Goal: Task Accomplishment & Management: Use online tool/utility

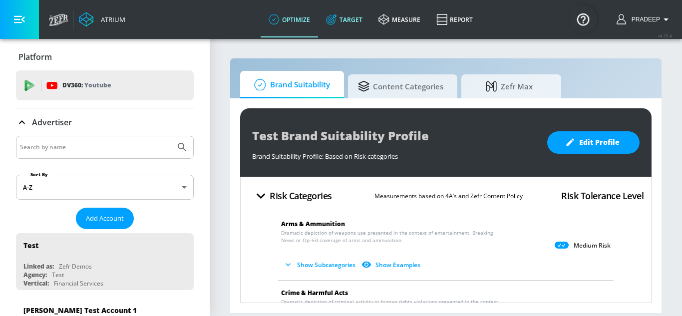
click at [346, 21] on link "Target" at bounding box center [344, 19] width 52 height 36
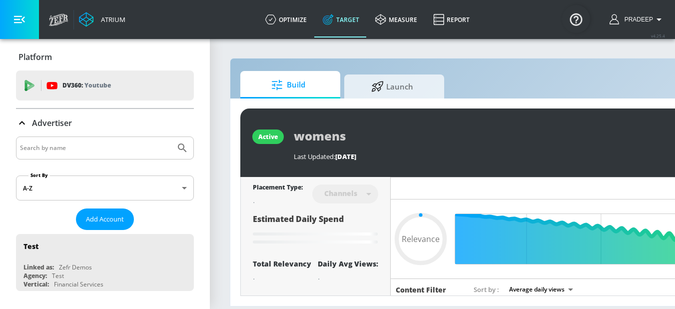
type input "0.6"
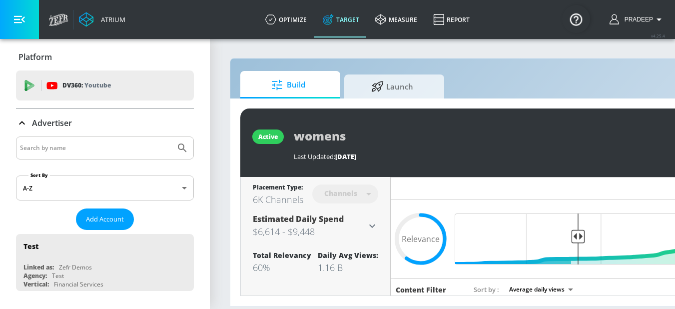
click at [78, 147] on input "Search by name" at bounding box center [95, 147] width 151 height 13
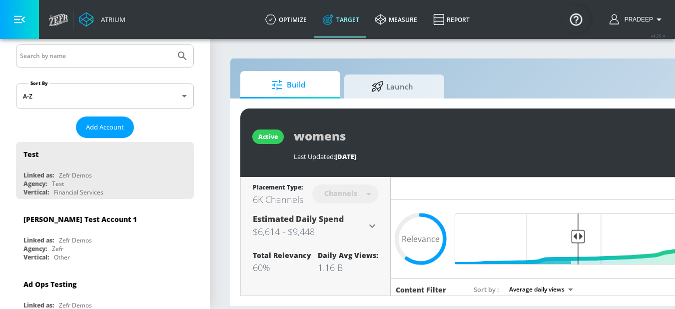
scroll to position [50, 0]
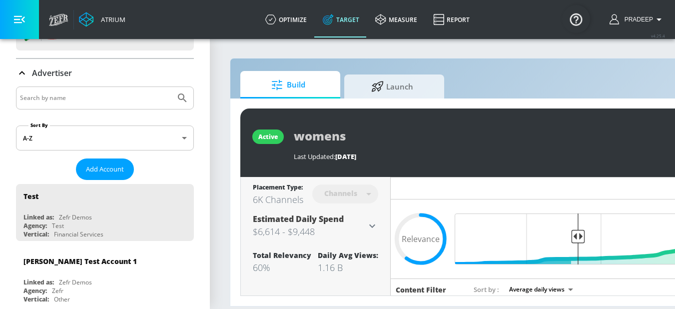
paste input "Coca-Cola Pakistan (YouTube) - GoogleAds"
click at [176, 96] on icon "Submit Search" at bounding box center [182, 98] width 12 height 12
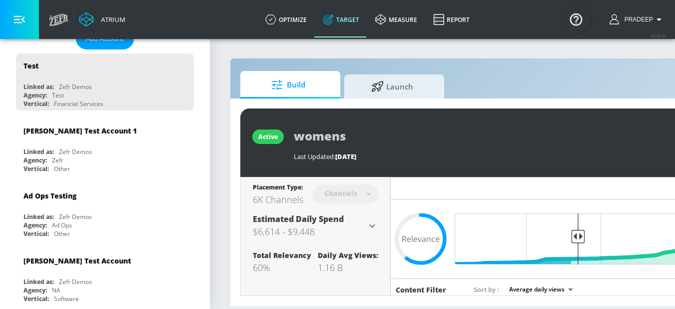
scroll to position [0, 0]
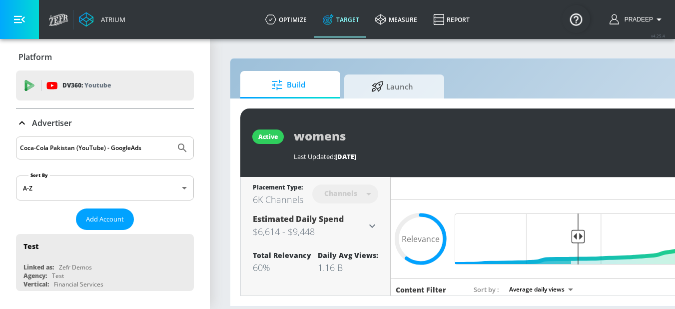
click at [150, 146] on input "Coca-Cola Pakistan (YouTube) - GoogleAds" at bounding box center [95, 147] width 151 height 13
drag, startPoint x: 146, startPoint y: 150, endPoint x: 11, endPoint y: 154, distance: 134.9
paste input "Kraft Heinz_SEA_ID_YouTube"
click at [176, 146] on icon "Submit Search" at bounding box center [182, 148] width 12 height 12
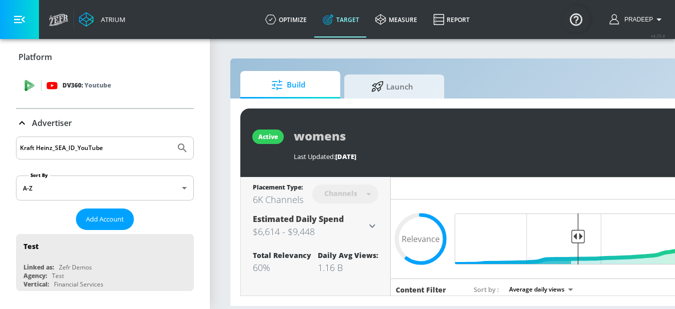
click at [94, 86] on p "Youtube" at bounding box center [97, 85] width 26 height 10
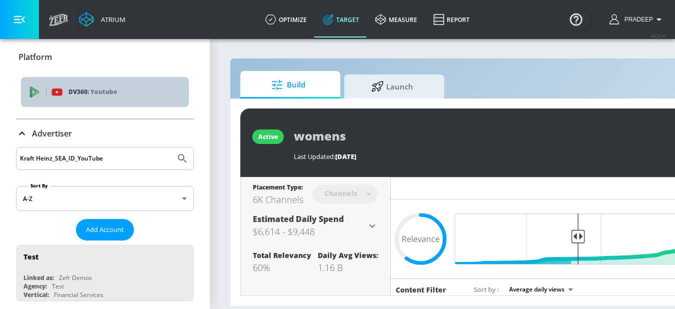
click at [110, 87] on p "Youtube" at bounding box center [103, 91] width 26 height 10
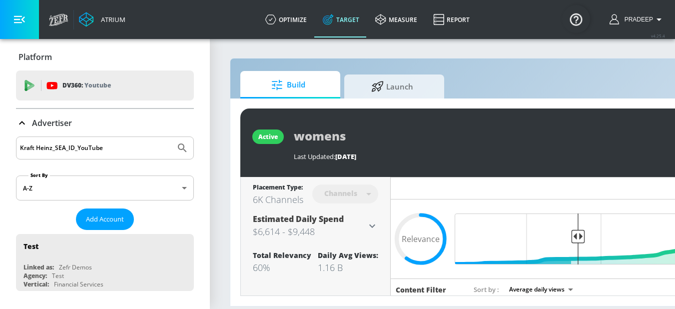
click at [111, 88] on p "Youtube" at bounding box center [97, 85] width 26 height 10
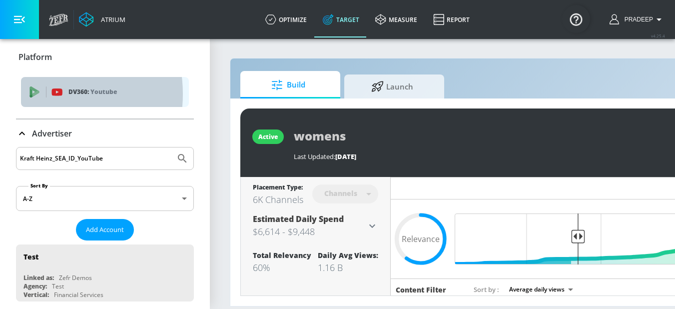
click at [35, 94] on icon "list of platforms" at bounding box center [35, 93] width 7 height 6
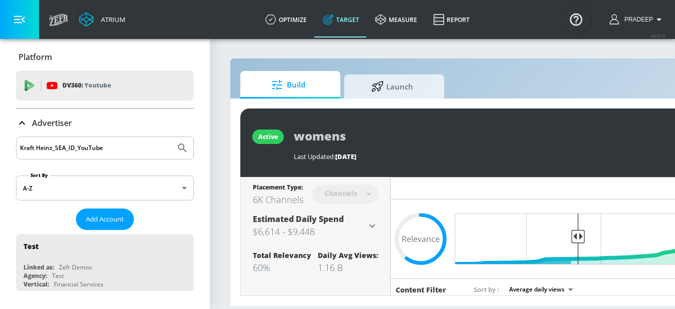
click at [35, 94] on div "DV360: Youtube" at bounding box center [105, 85] width 178 height 30
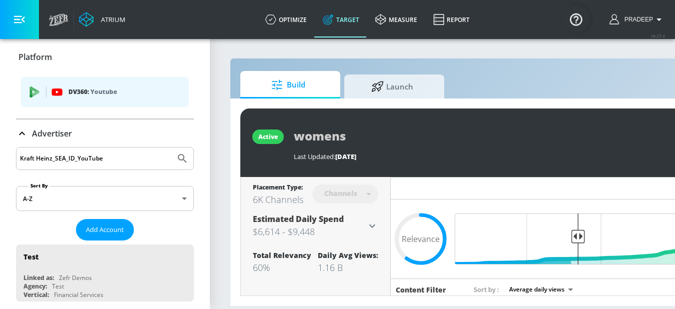
click at [142, 94] on p "DV360: Youtube" at bounding box center [124, 91] width 112 height 11
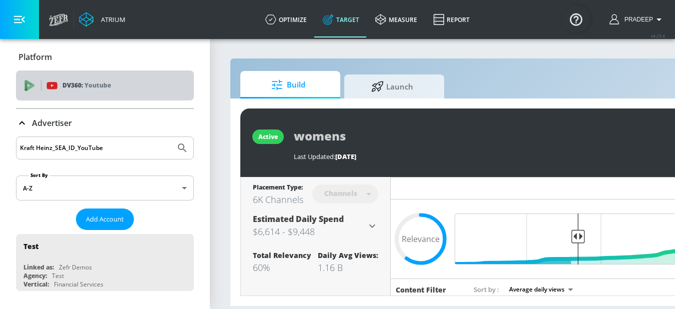
click at [147, 86] on div "DV360: Youtube" at bounding box center [115, 85] width 139 height 11
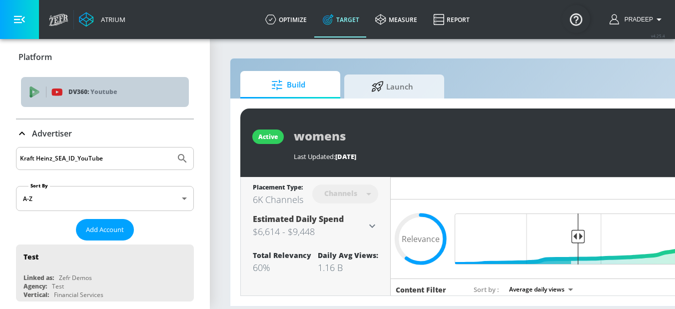
click at [130, 100] on div "DV360: Youtube" at bounding box center [105, 92] width 168 height 30
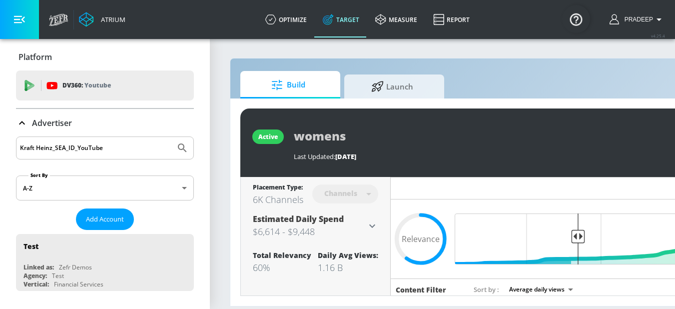
click at [130, 100] on div "DV360: Youtube" at bounding box center [105, 85] width 178 height 30
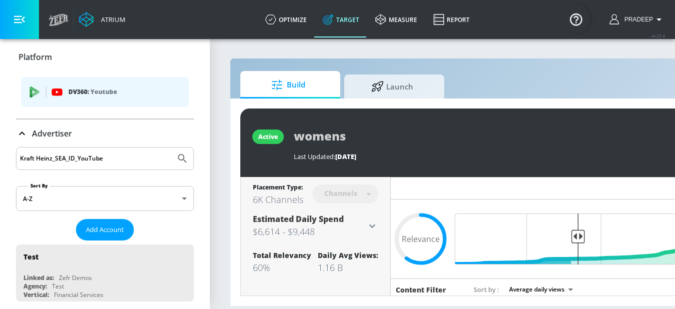
click at [130, 100] on div "DV360: Youtube" at bounding box center [105, 92] width 168 height 30
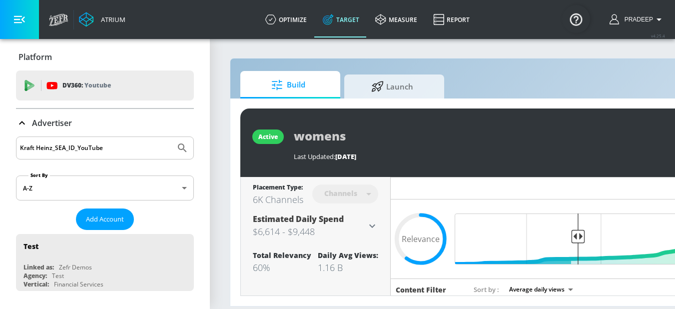
click at [113, 145] on input "Kraft Heinz_SEA_ID_YouTube" at bounding box center [95, 147] width 151 height 13
drag, startPoint x: 51, startPoint y: 147, endPoint x: 149, endPoint y: 150, distance: 97.9
click at [149, 150] on input "Kraft Heinz_SEA_ID_YouTube" at bounding box center [95, 147] width 151 height 13
type input "[PERSON_NAME]"
click at [171, 144] on button "Submit Search" at bounding box center [182, 148] width 22 height 22
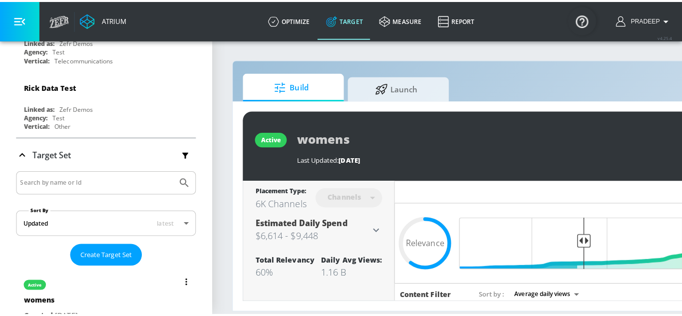
scroll to position [6752, 0]
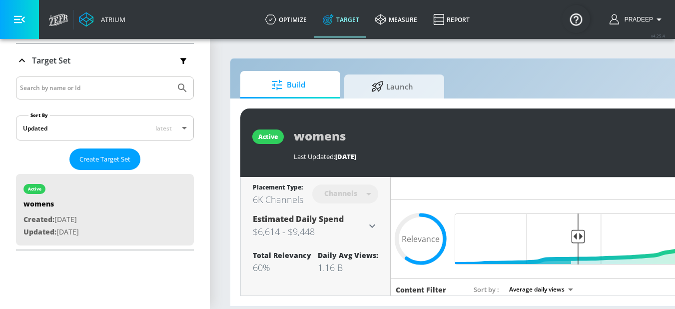
drag, startPoint x: 293, startPoint y: 23, endPoint x: 329, endPoint y: 99, distance: 83.5
click at [294, 23] on link "optimize" at bounding box center [285, 19] width 57 height 36
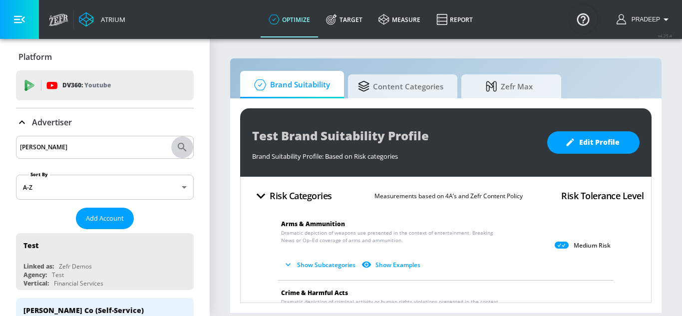
click at [178, 144] on icon "Submit Search" at bounding box center [182, 147] width 8 height 8
click at [176, 144] on icon "Submit Search" at bounding box center [182, 147] width 12 height 12
click at [178, 144] on icon "Submit Search" at bounding box center [182, 147] width 8 height 8
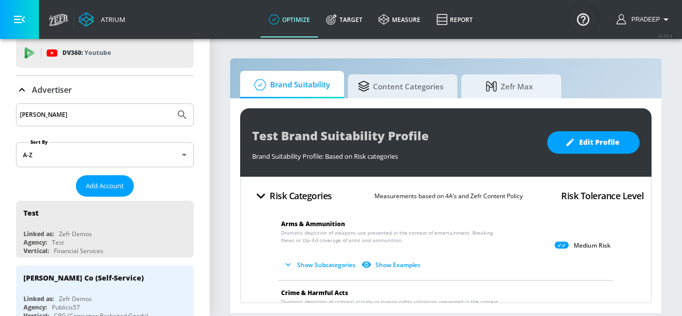
scroll to position [50, 0]
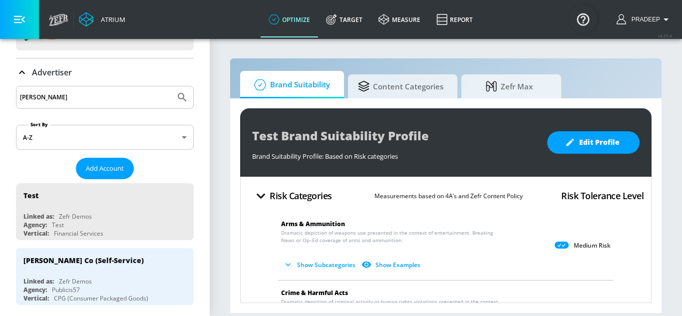
click at [59, 94] on input "[PERSON_NAME]" at bounding box center [95, 97] width 151 height 13
click at [176, 93] on icon "Submit Search" at bounding box center [182, 97] width 12 height 12
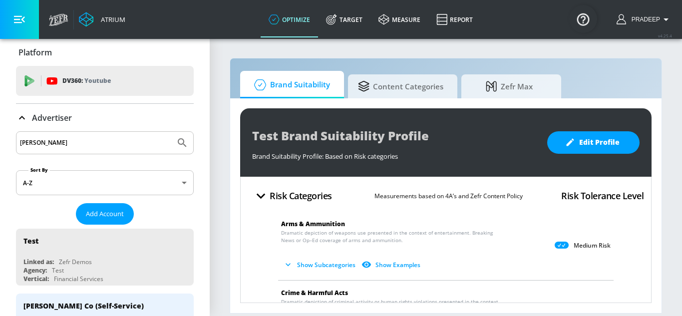
scroll to position [0, 0]
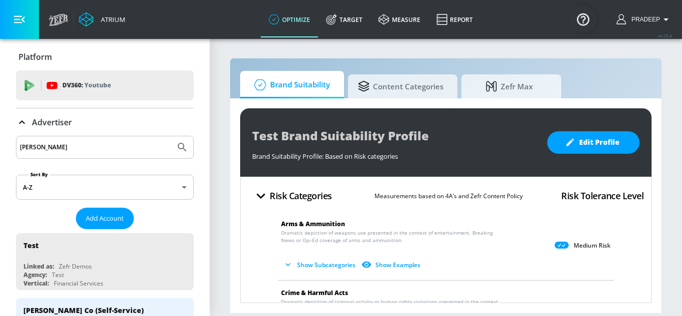
click at [68, 147] on input "[PERSON_NAME]" at bounding box center [95, 147] width 151 height 13
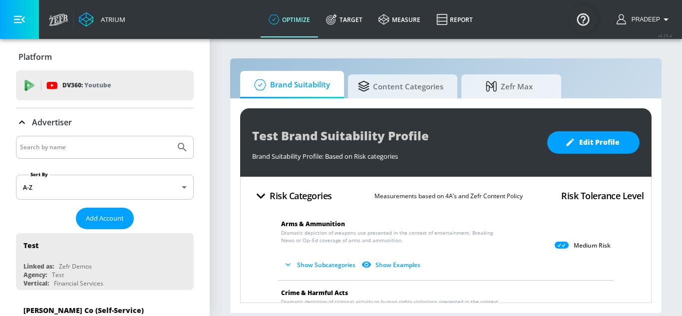
paste input "[PERSON_NAME]"
type input "[PERSON_NAME]"
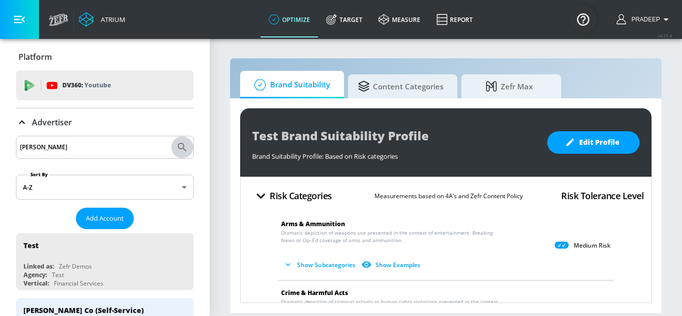
click at [177, 144] on icon "Submit Search" at bounding box center [182, 147] width 12 height 12
click at [178, 143] on icon "Submit Search" at bounding box center [182, 147] width 8 height 8
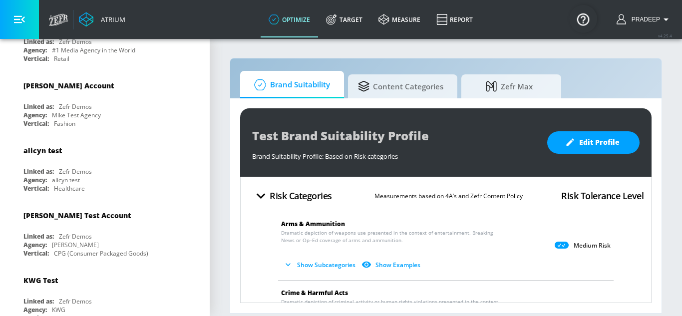
scroll to position [349, 0]
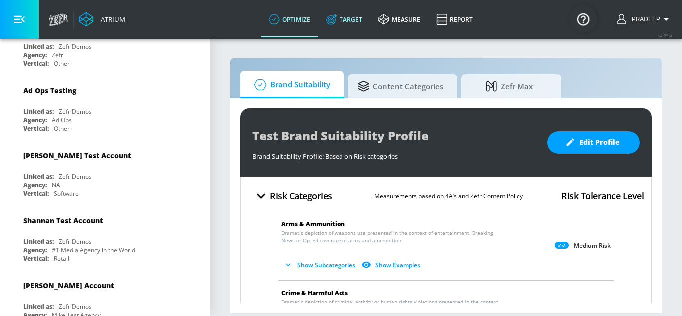
click at [345, 24] on link "Target" at bounding box center [344, 19] width 52 height 36
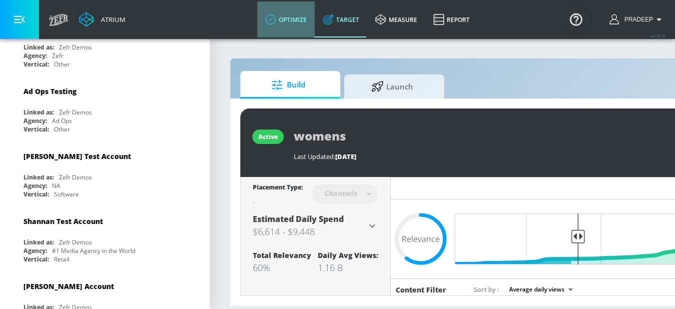
click at [294, 18] on link "optimize" at bounding box center [285, 19] width 57 height 36
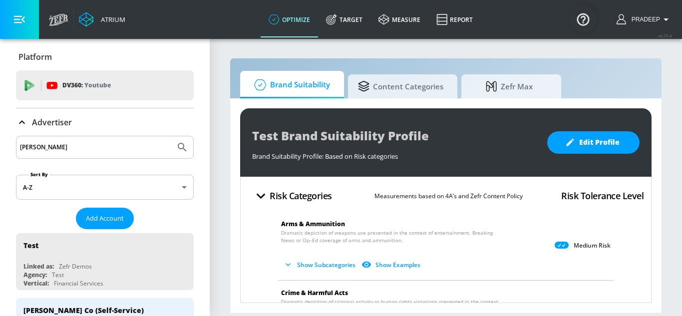
click at [83, 144] on input "[PERSON_NAME]" at bounding box center [95, 147] width 151 height 13
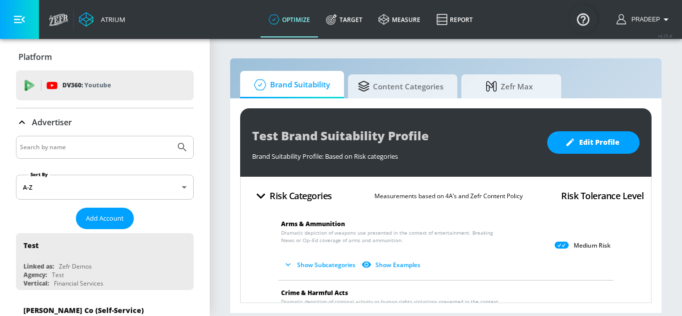
drag, startPoint x: 77, startPoint y: 158, endPoint x: 109, endPoint y: 155, distance: 32.1
click at [52, 150] on input "Search by name" at bounding box center [95, 147] width 151 height 13
paste input "[PERSON_NAME]"
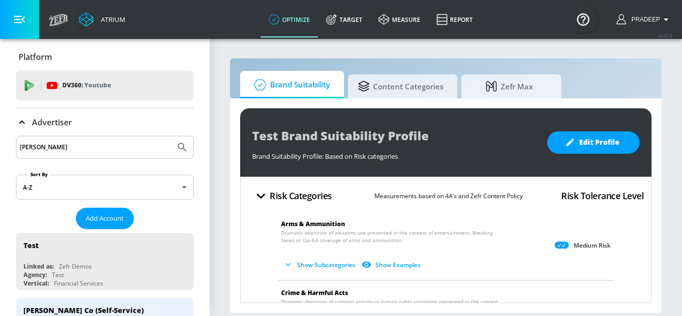
click at [176, 147] on icon "Submit Search" at bounding box center [182, 147] width 12 height 12
drag, startPoint x: 57, startPoint y: 149, endPoint x: 75, endPoint y: 149, distance: 18.5
click at [57, 149] on input "[PERSON_NAME]" at bounding box center [95, 147] width 151 height 13
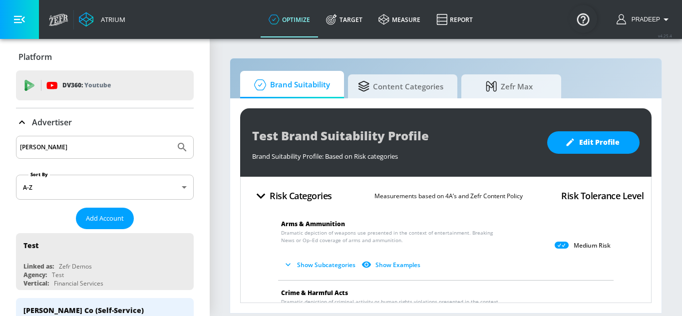
paste input "_SEA_ID_YouTube"
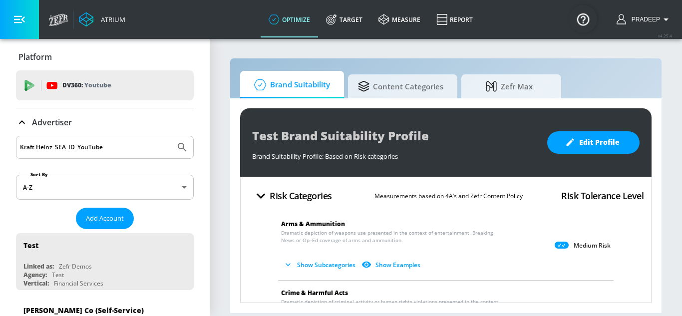
type input "Kraft Heinz_SEA_ID_YouTube"
click at [178, 146] on icon "Submit Search" at bounding box center [182, 147] width 12 height 12
click at [181, 150] on button "Submit Search" at bounding box center [182, 147] width 22 height 22
